Goal: Task Accomplishment & Management: Use online tool/utility

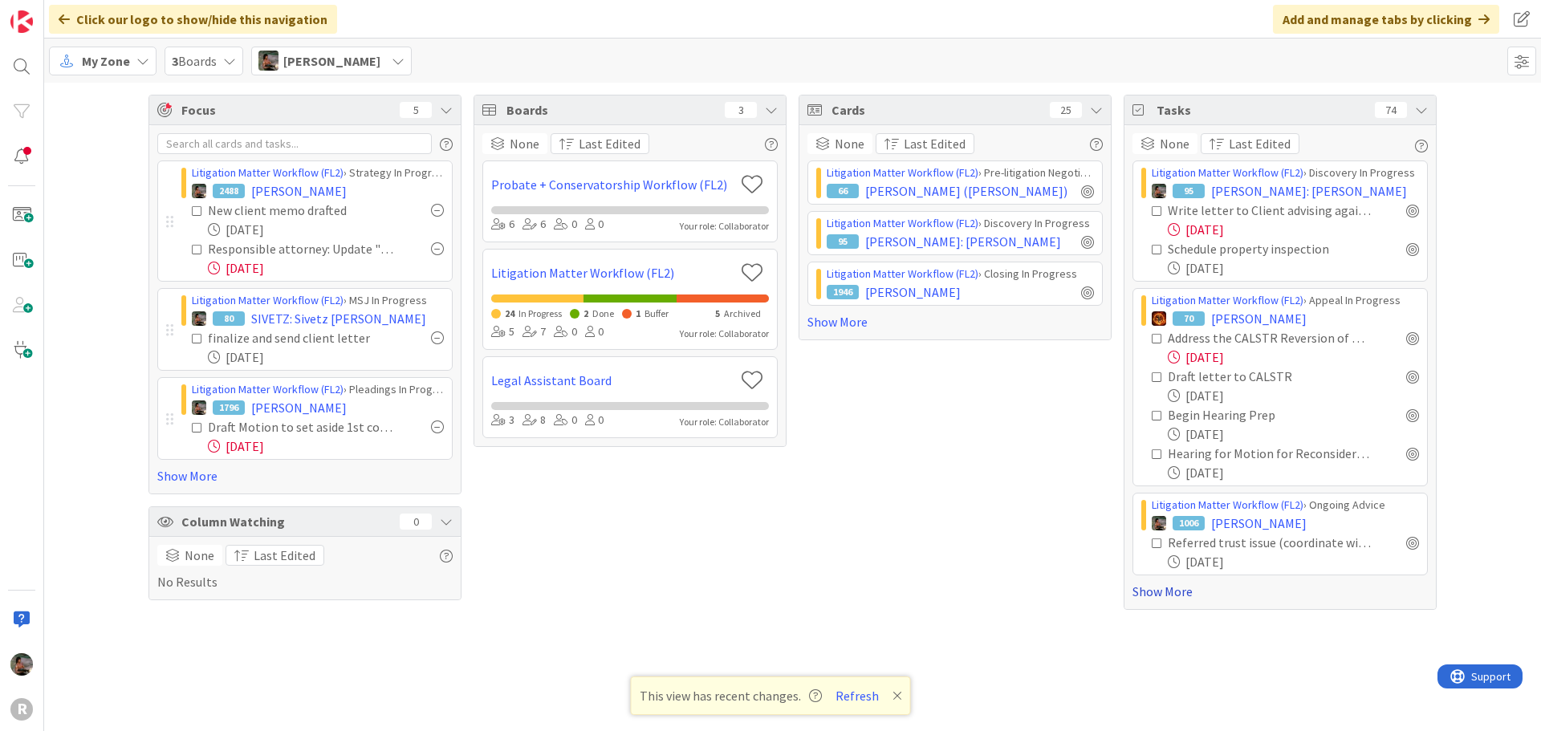
click at [1164, 590] on link "Show More" at bounding box center [1279, 591] width 295 height 19
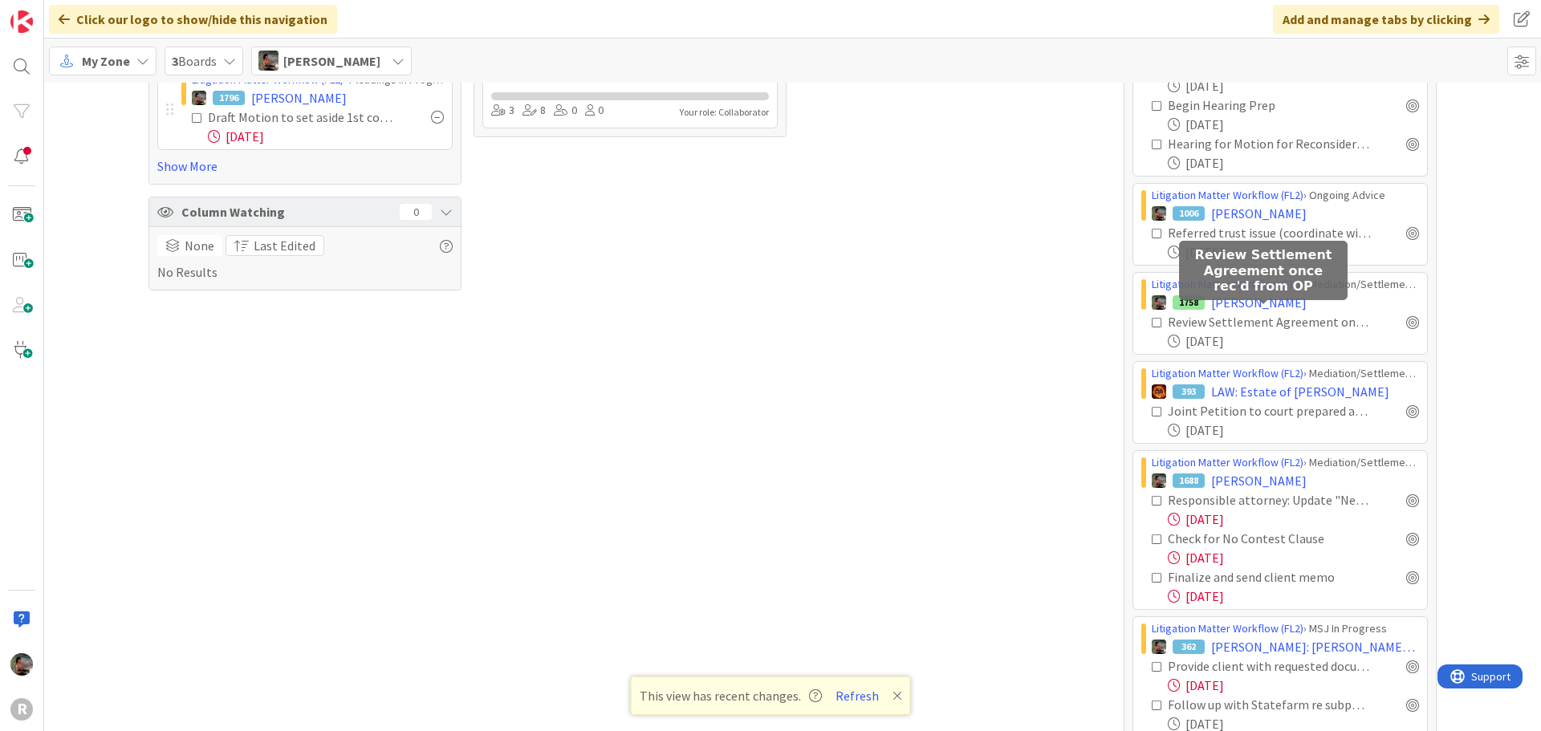
scroll to position [321, 0]
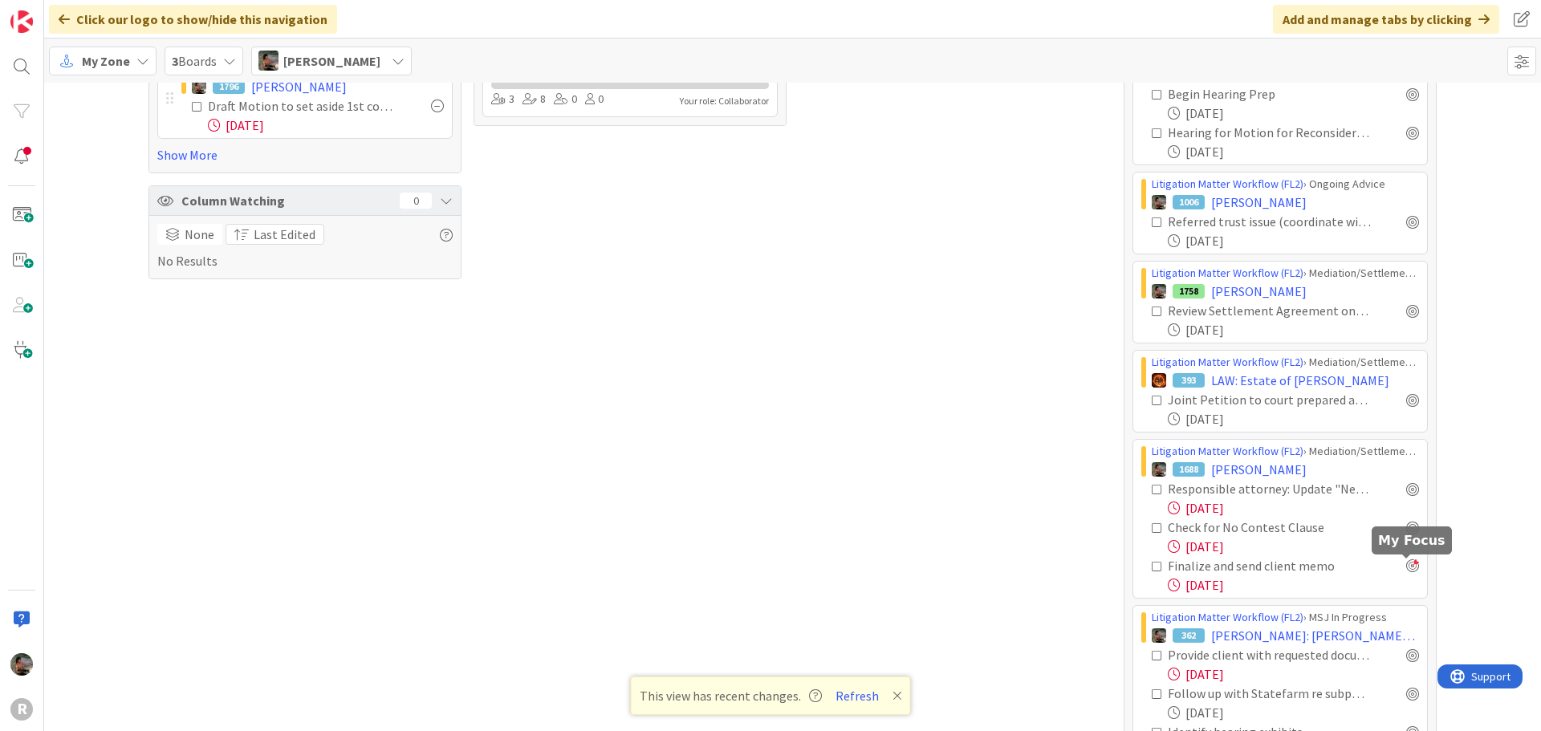
click at [1406, 570] on div at bounding box center [1412, 565] width 13 height 13
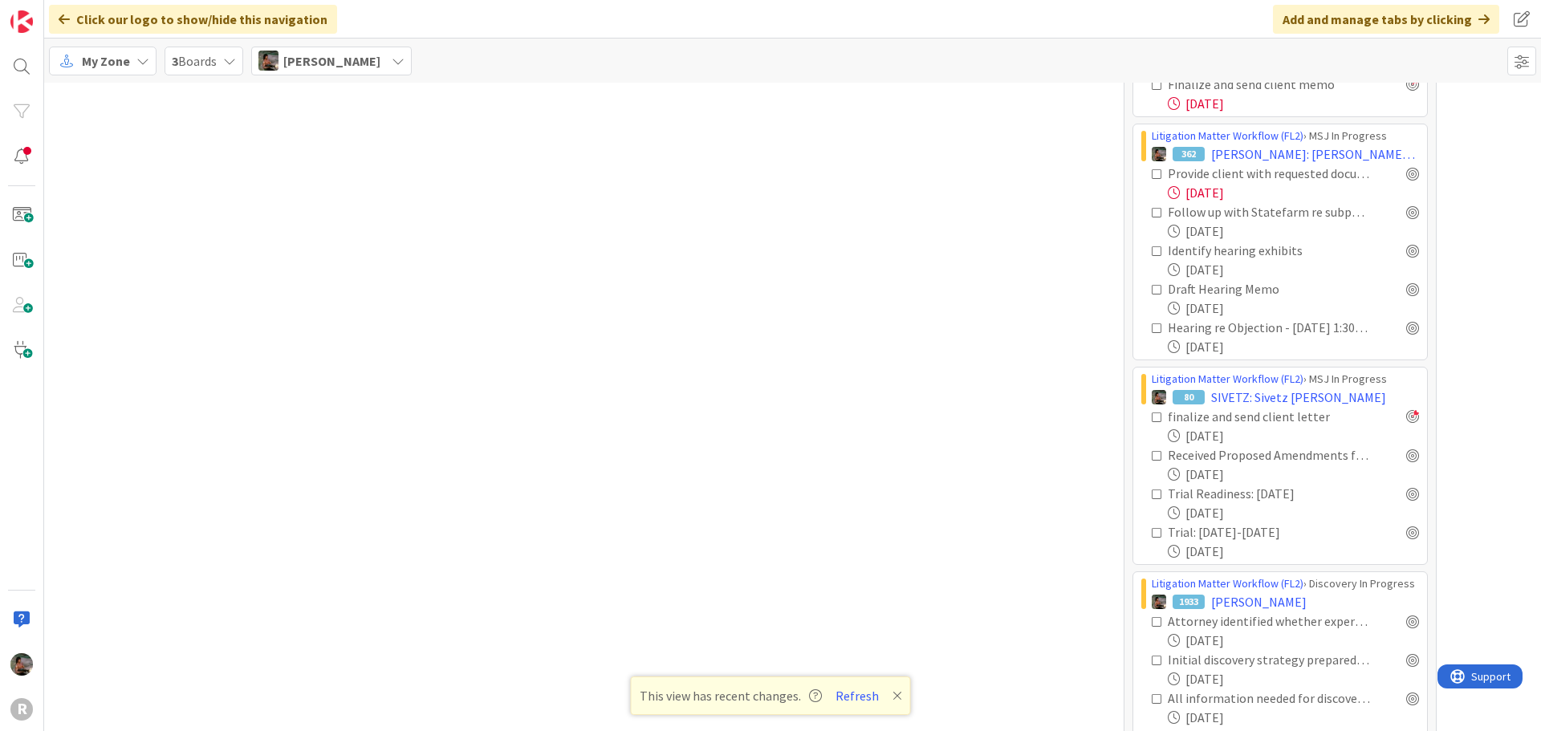
scroll to position [1043, 0]
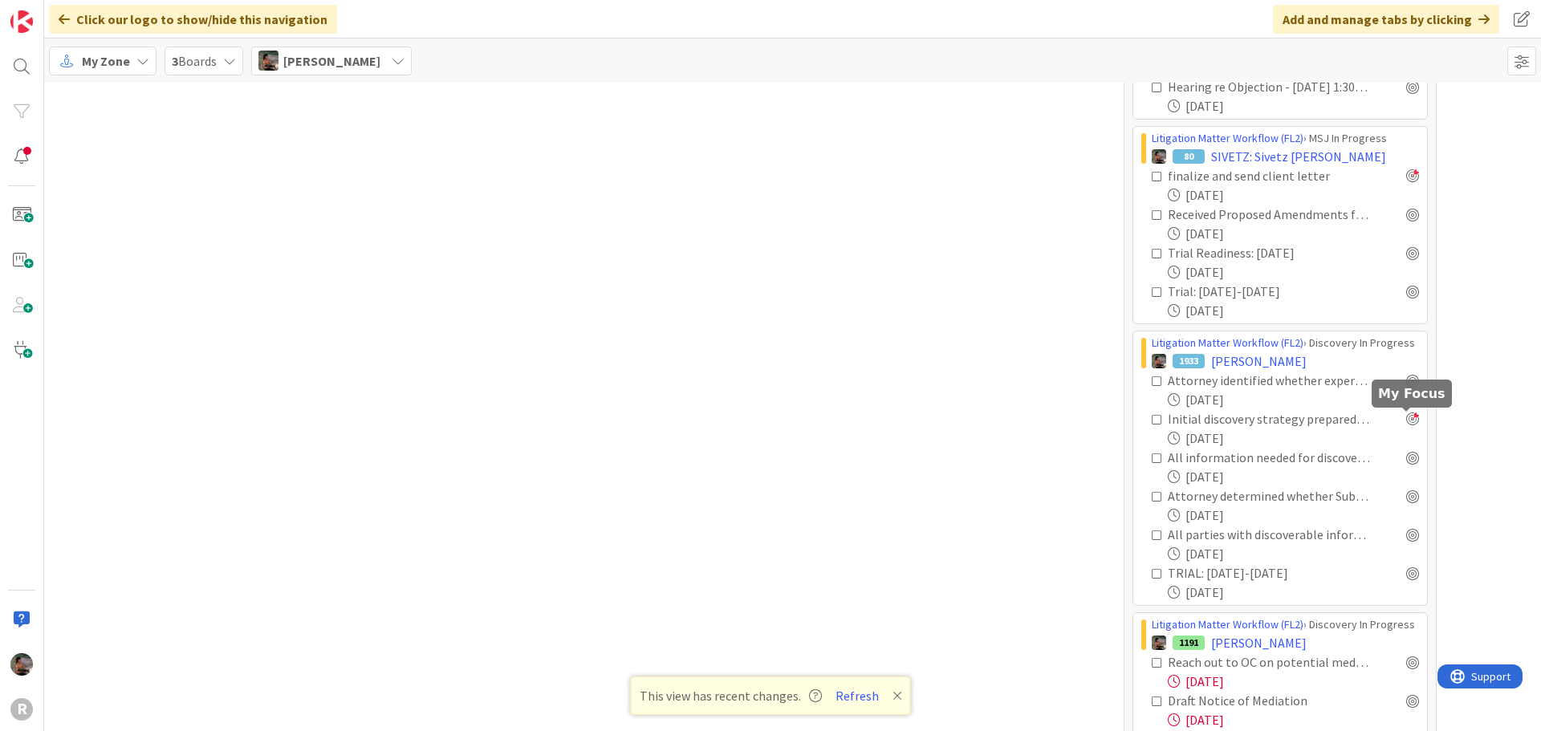
click at [1406, 420] on div at bounding box center [1412, 418] width 13 height 13
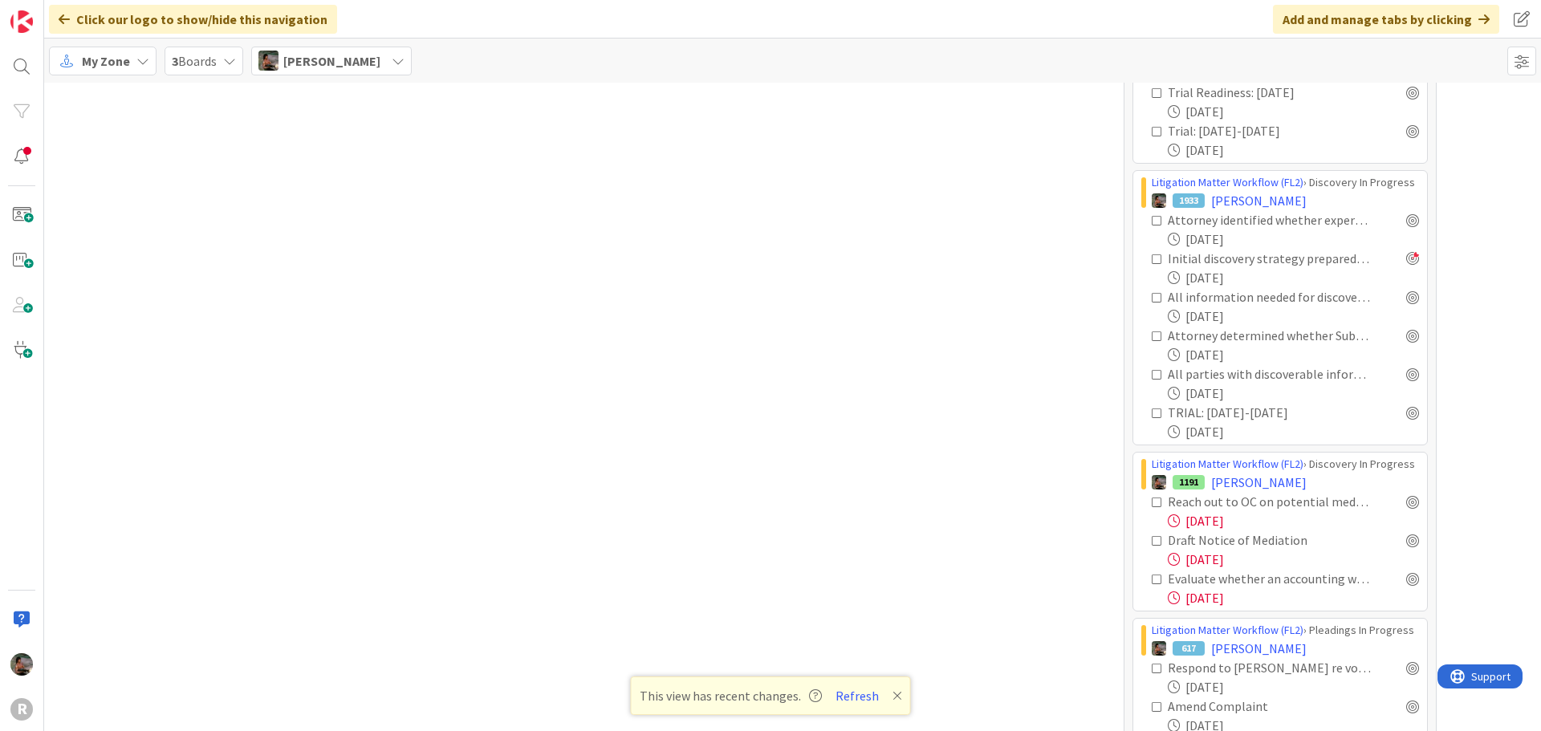
scroll to position [1364, 0]
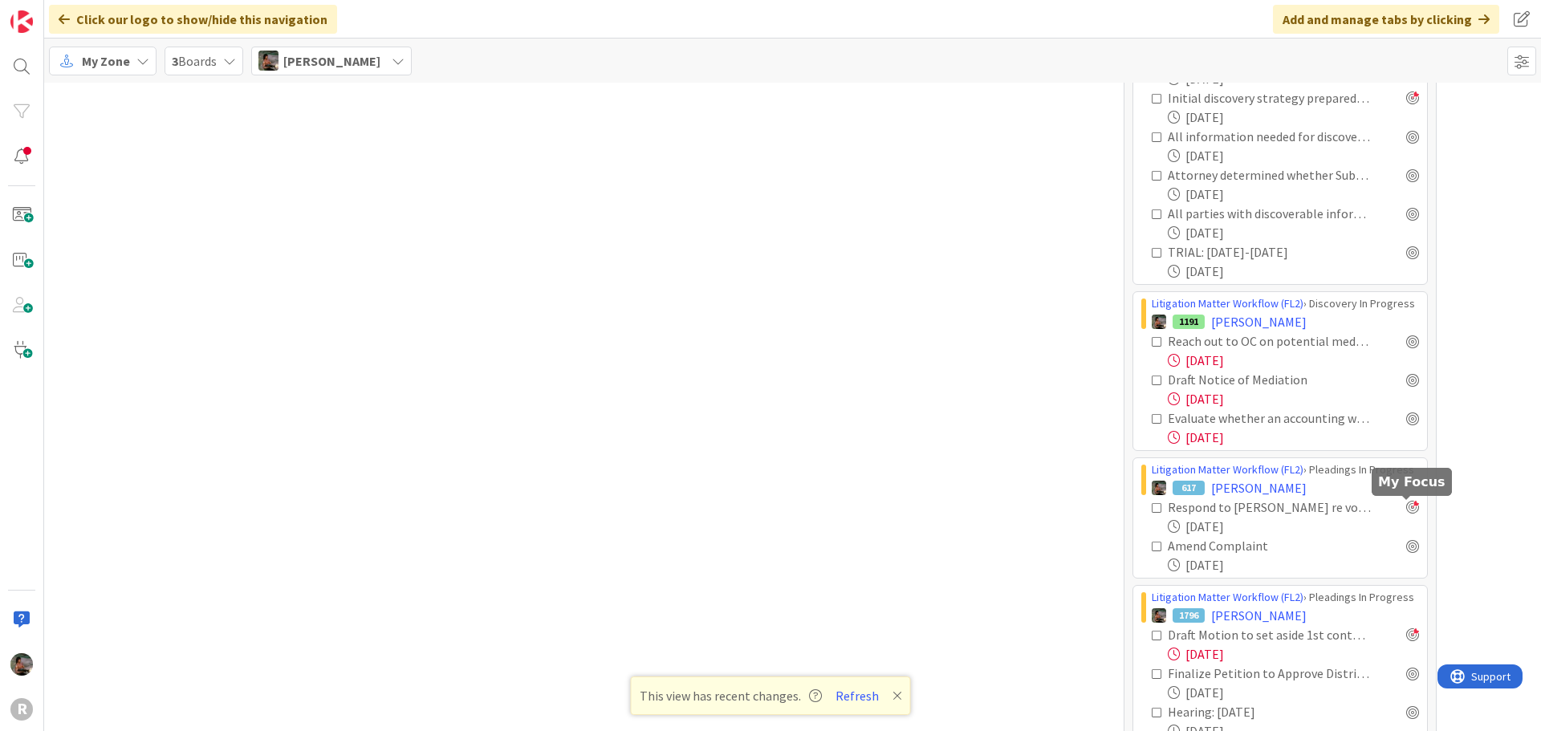
click at [1406, 502] on div at bounding box center [1412, 507] width 13 height 13
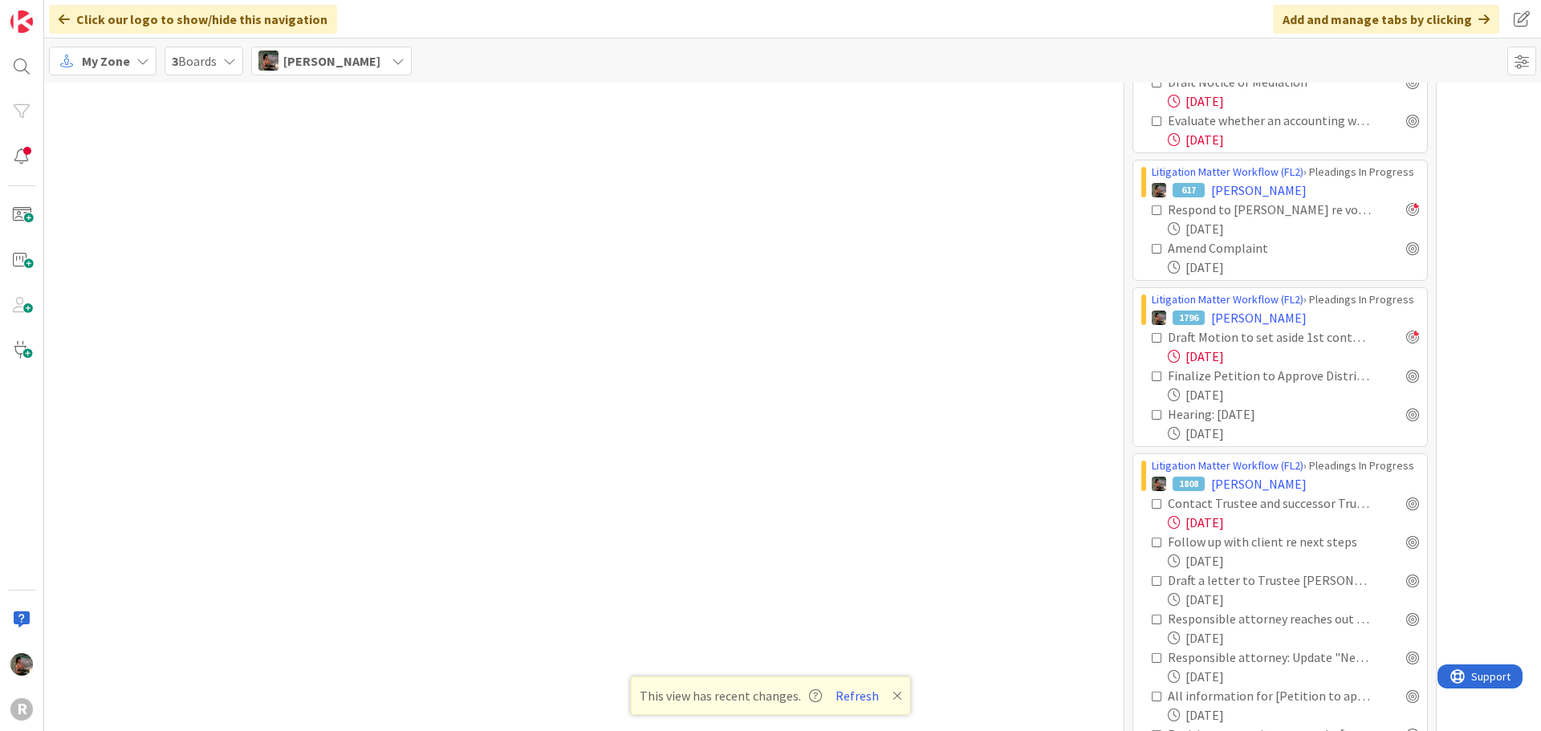
scroll to position [1685, 0]
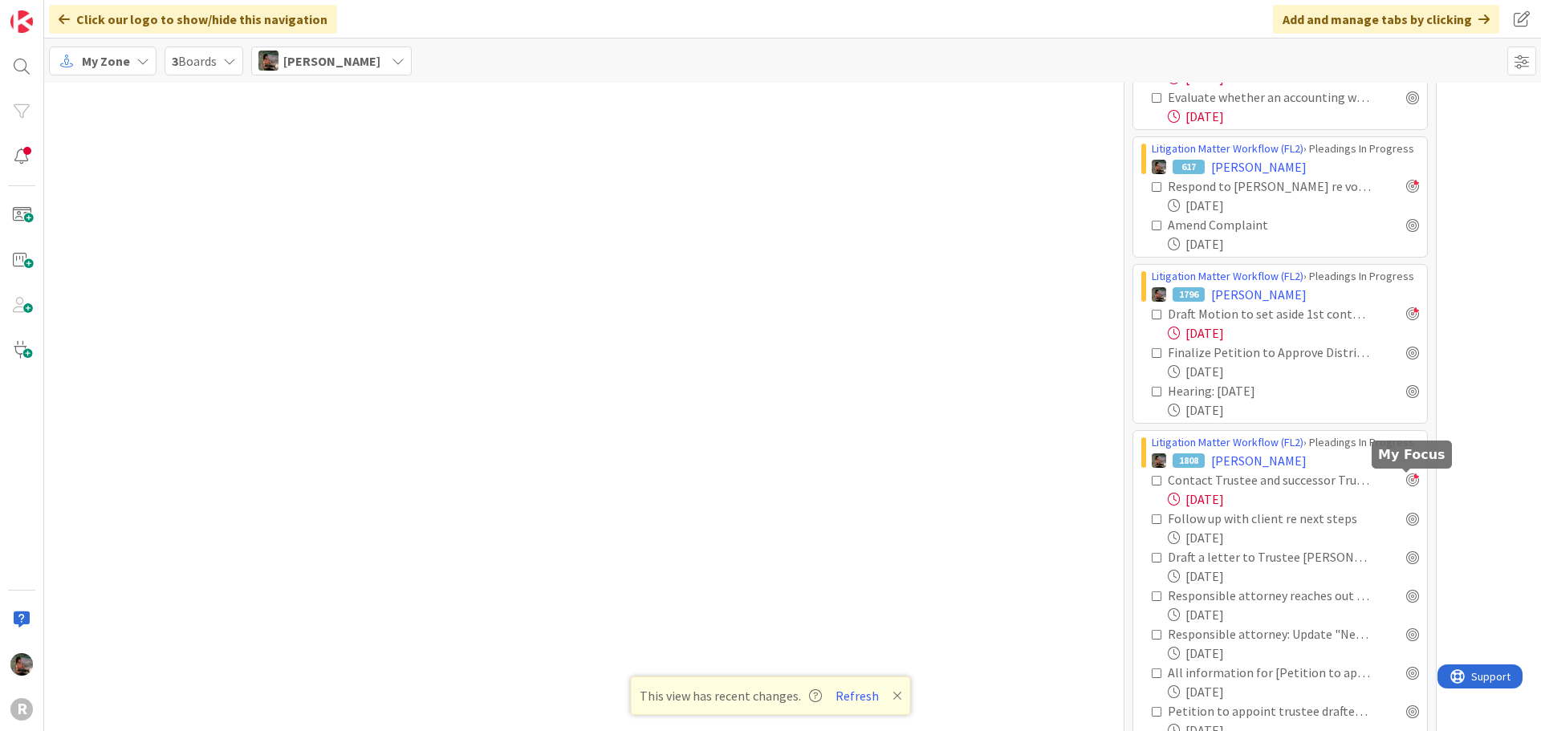
click at [1406, 483] on div at bounding box center [1412, 479] width 13 height 13
click at [1406, 518] on div at bounding box center [1412, 518] width 13 height 13
click at [1408, 557] on div at bounding box center [1412, 556] width 13 height 13
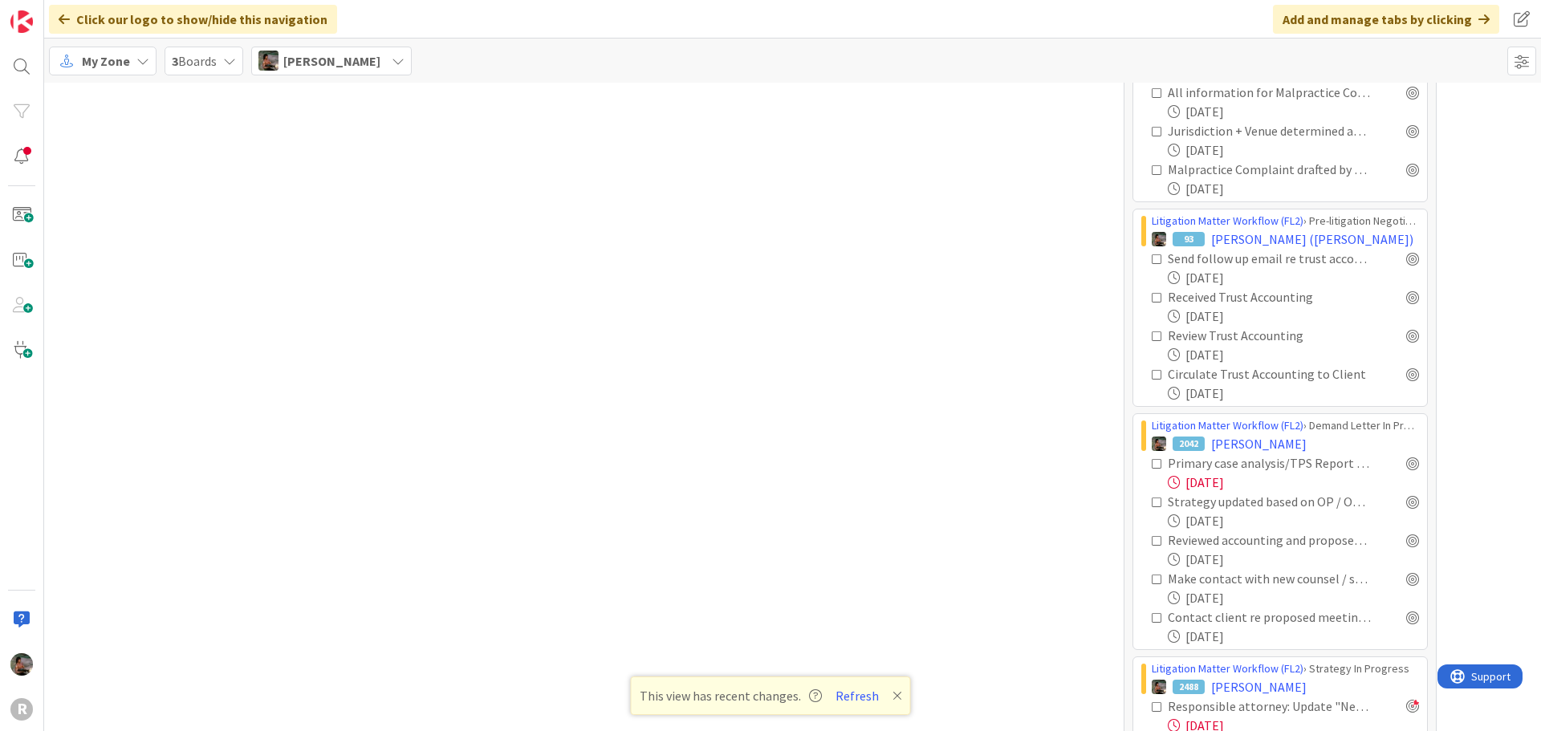
scroll to position [2407, 0]
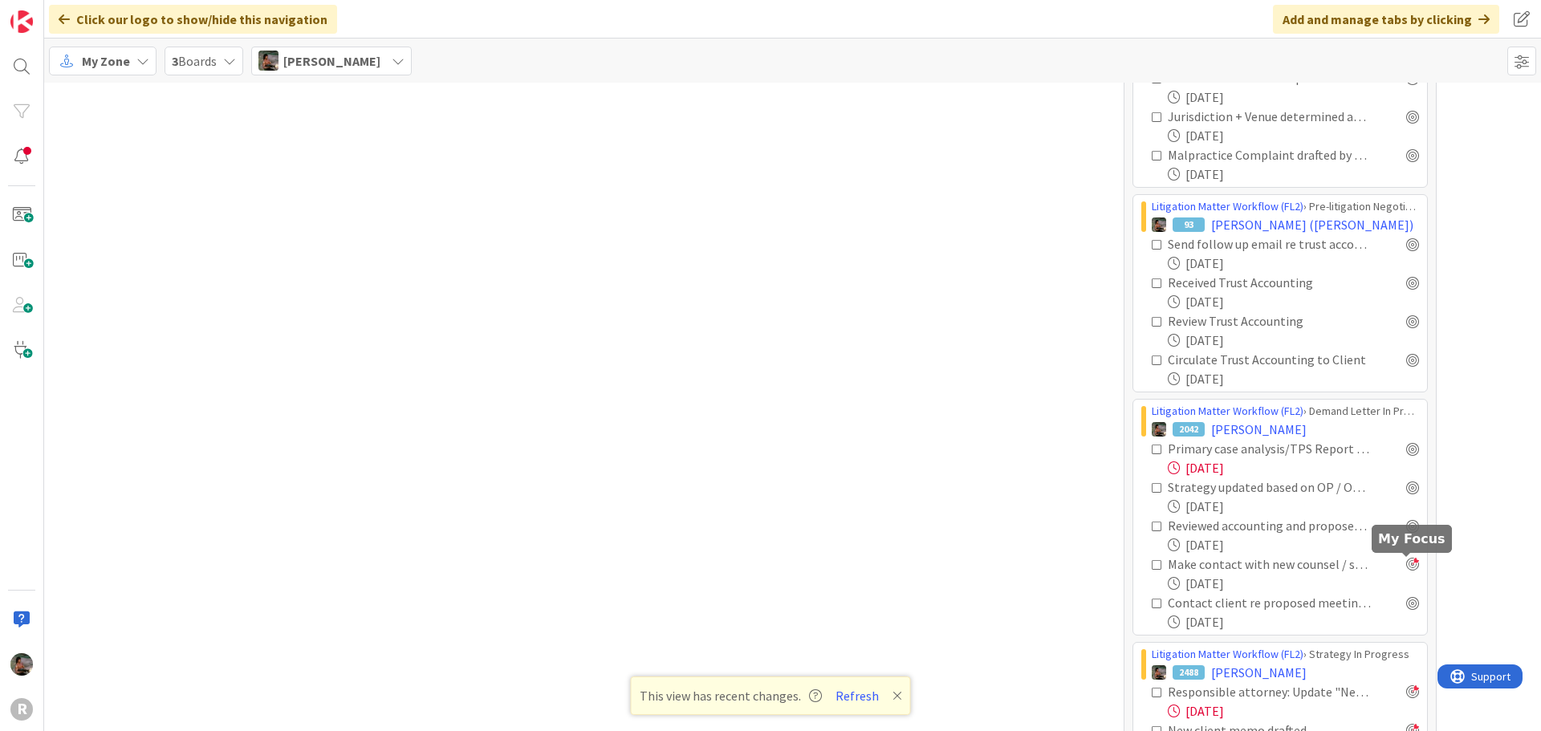
click at [1406, 563] on div at bounding box center [1412, 564] width 13 height 13
click at [1408, 599] on div at bounding box center [1412, 602] width 13 height 13
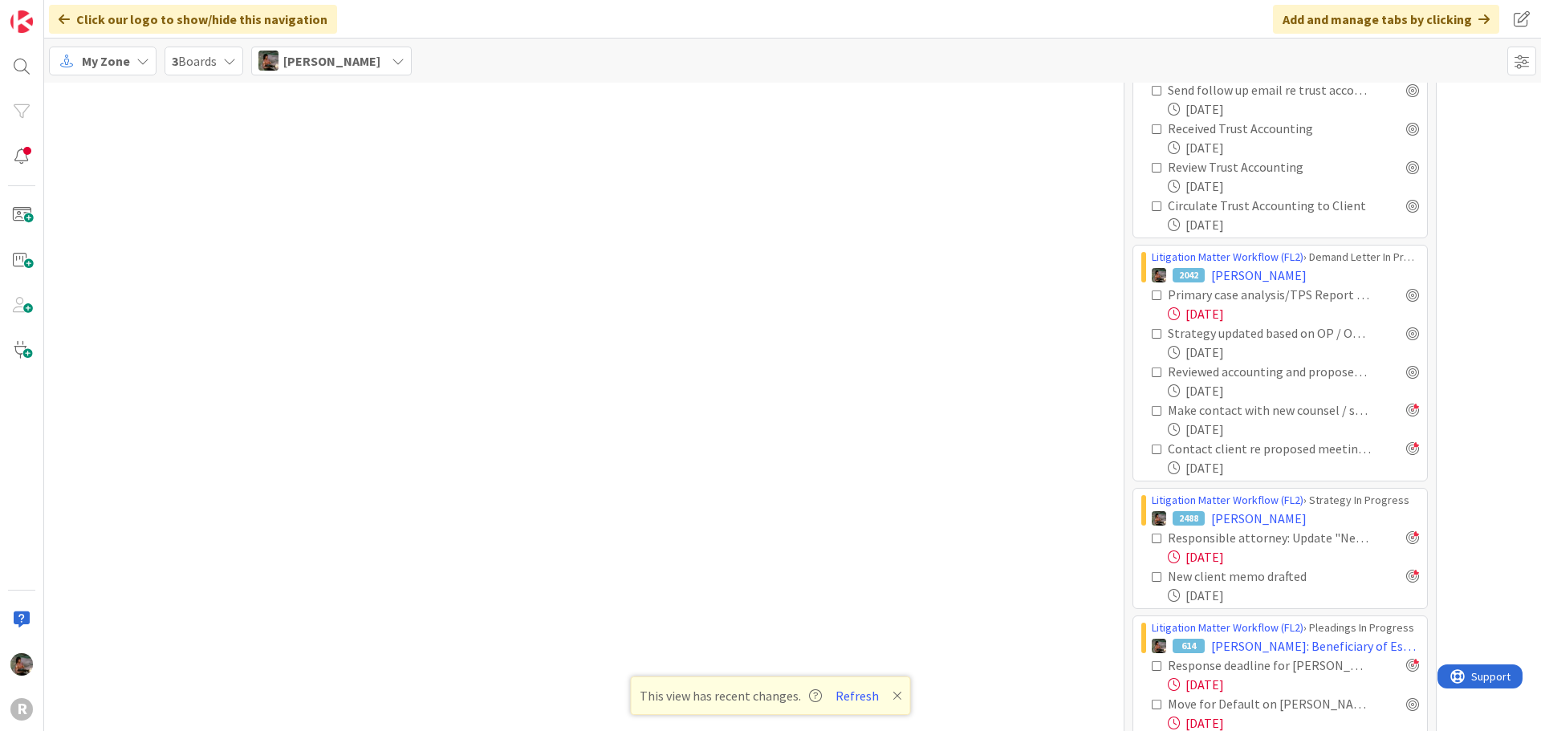
scroll to position [2568, 0]
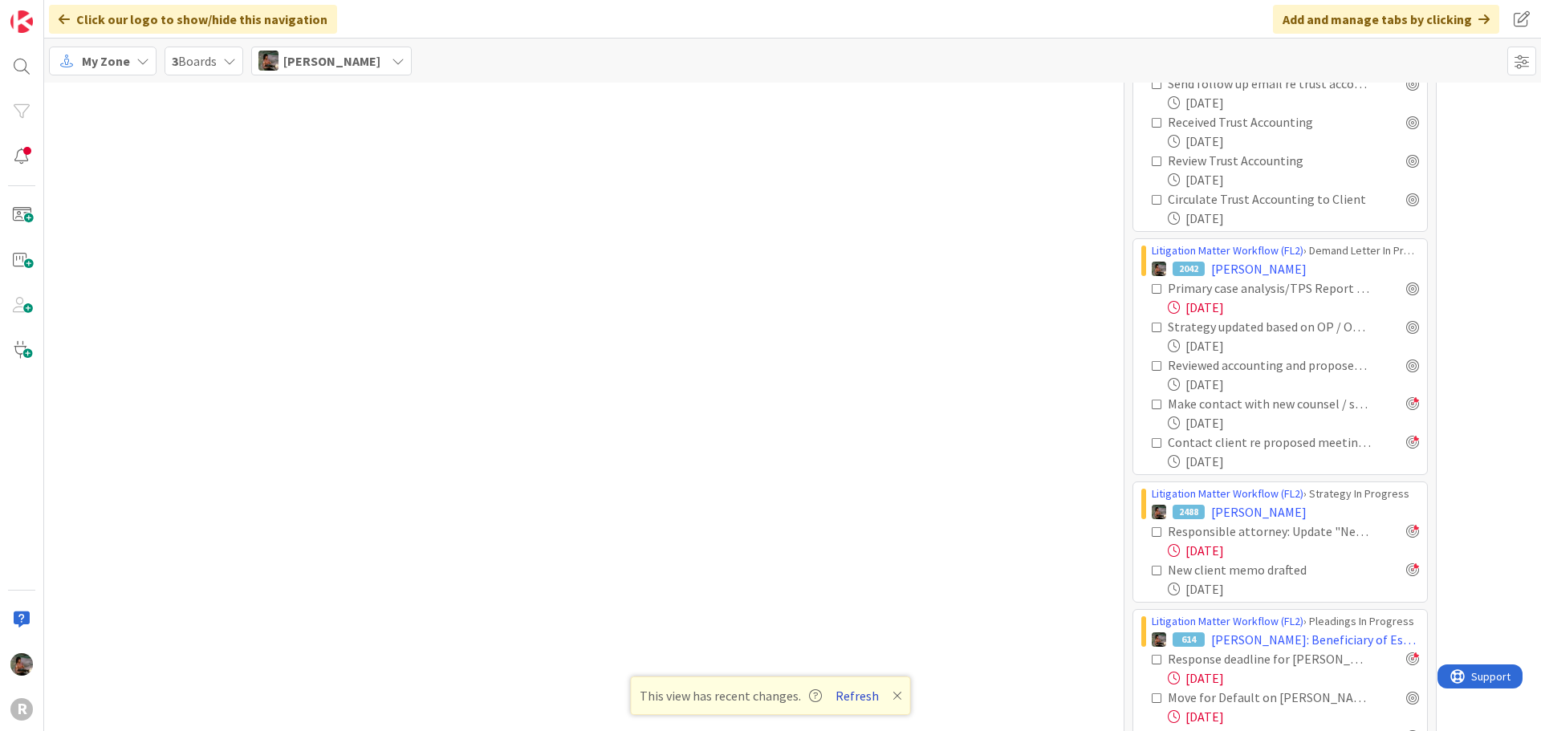
click at [866, 694] on button "Refresh" at bounding box center [857, 695] width 55 height 21
